Goal: Task Accomplishment & Management: Use online tool/utility

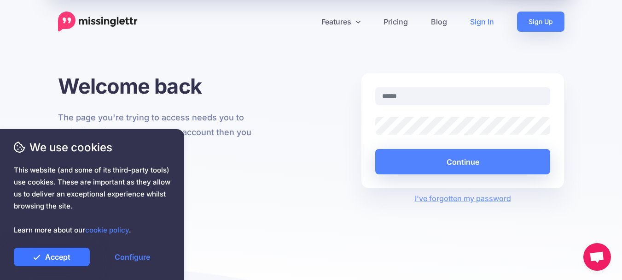
type input "**********"
click at [57, 256] on link "Accept" at bounding box center [52, 256] width 76 height 18
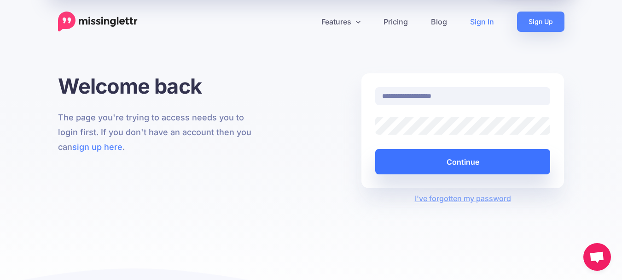
click at [440, 160] on button "Continue" at bounding box center [463, 161] width 176 height 25
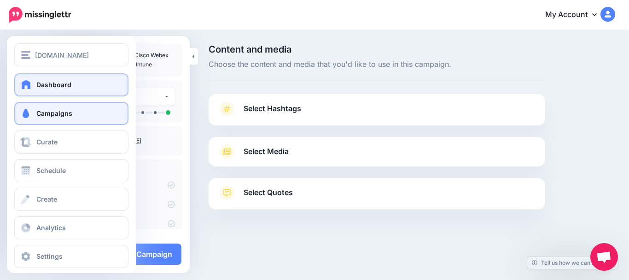
click at [41, 91] on link "Dashboard" at bounding box center [71, 84] width 114 height 23
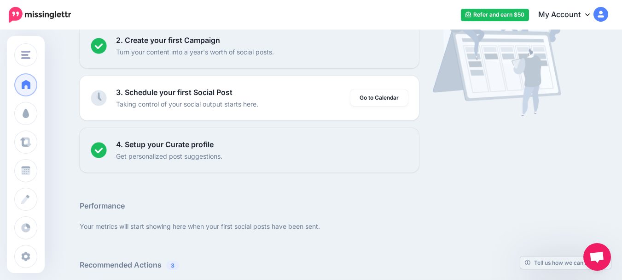
scroll to position [110, 0]
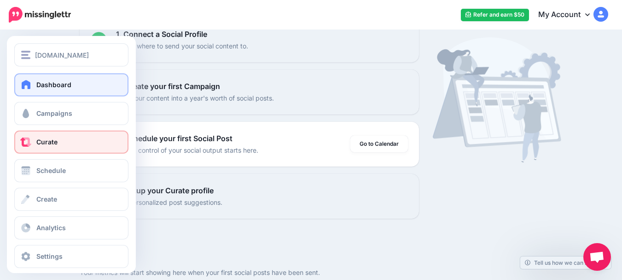
click at [67, 144] on link "Curate" at bounding box center [71, 141] width 114 height 23
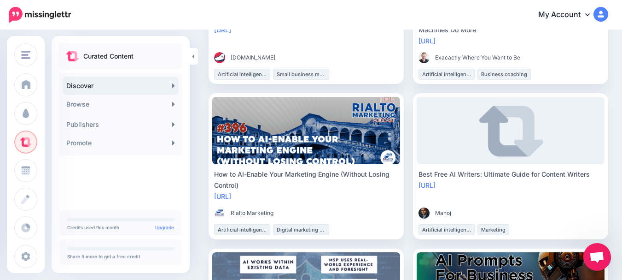
scroll to position [323, 0]
